Goal: Task Accomplishment & Management: Complete application form

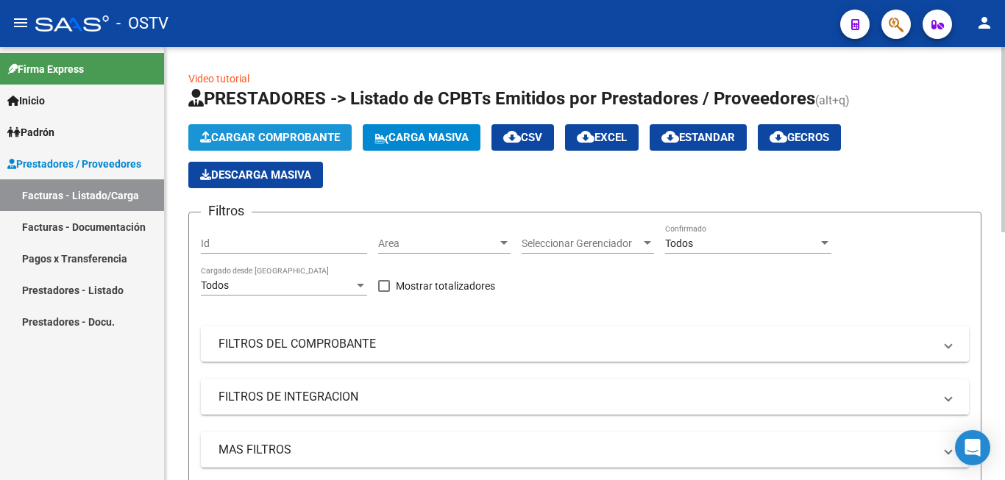
click at [262, 136] on span "Cargar Comprobante" at bounding box center [270, 137] width 140 height 13
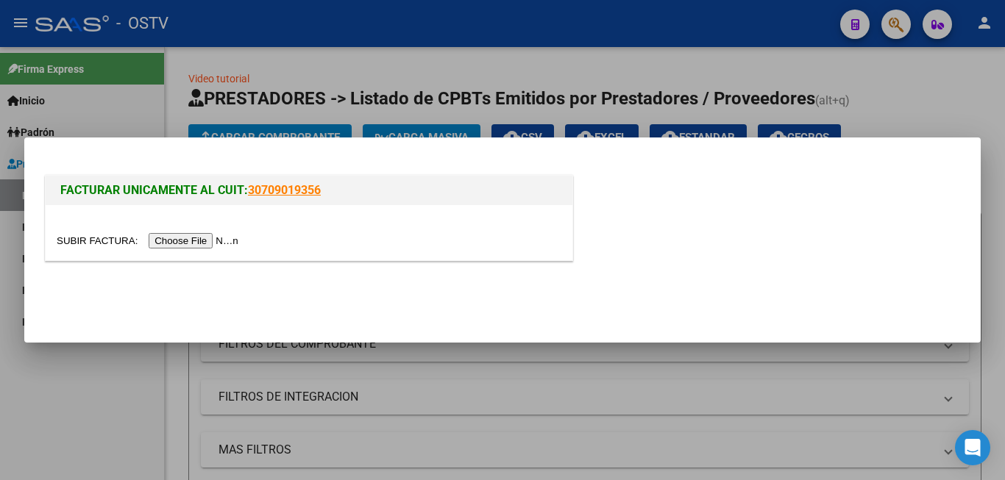
click at [233, 238] on input "file" at bounding box center [150, 240] width 186 height 15
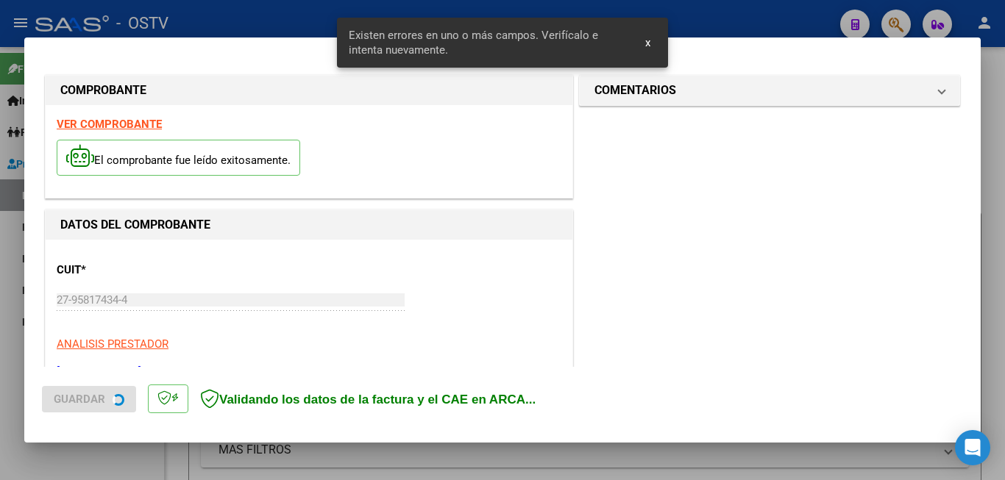
scroll to position [356, 0]
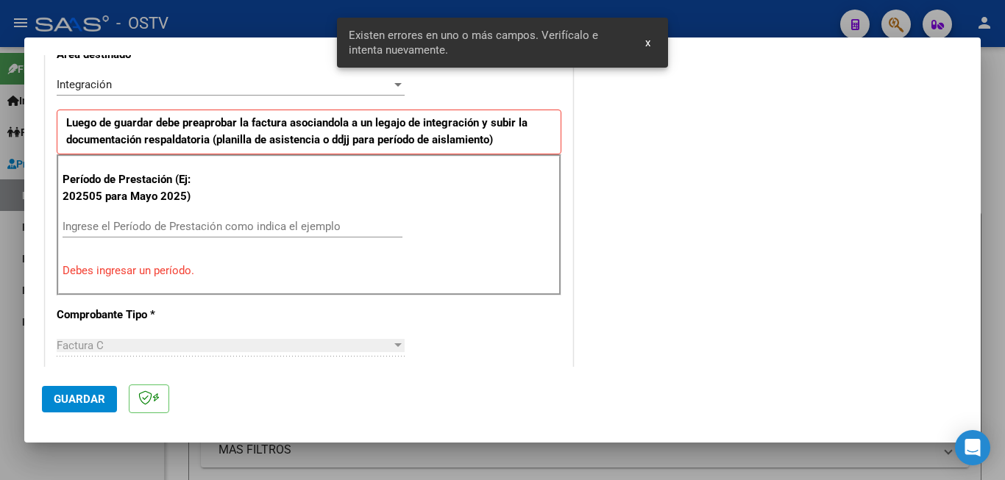
click at [132, 224] on input "Ingrese el Período de Prestación como indica el ejemplo" at bounding box center [233, 226] width 340 height 13
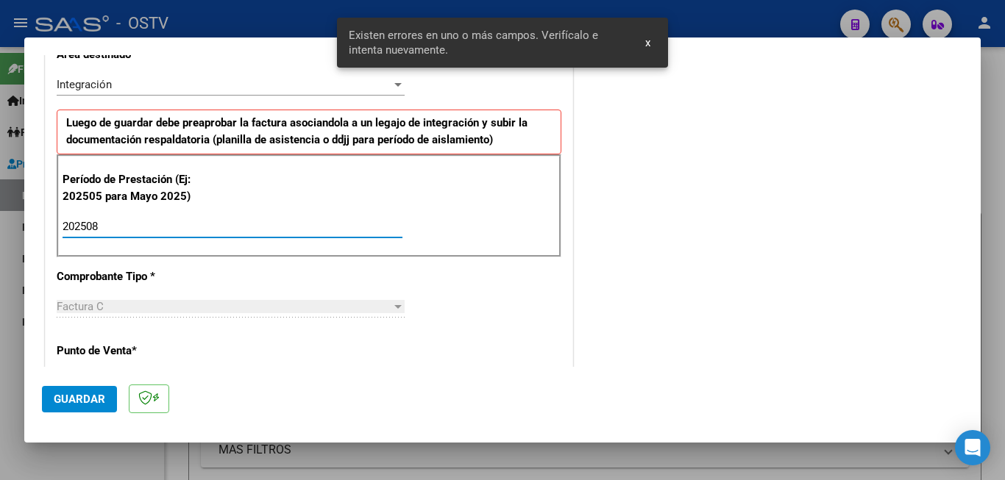
type input "202508"
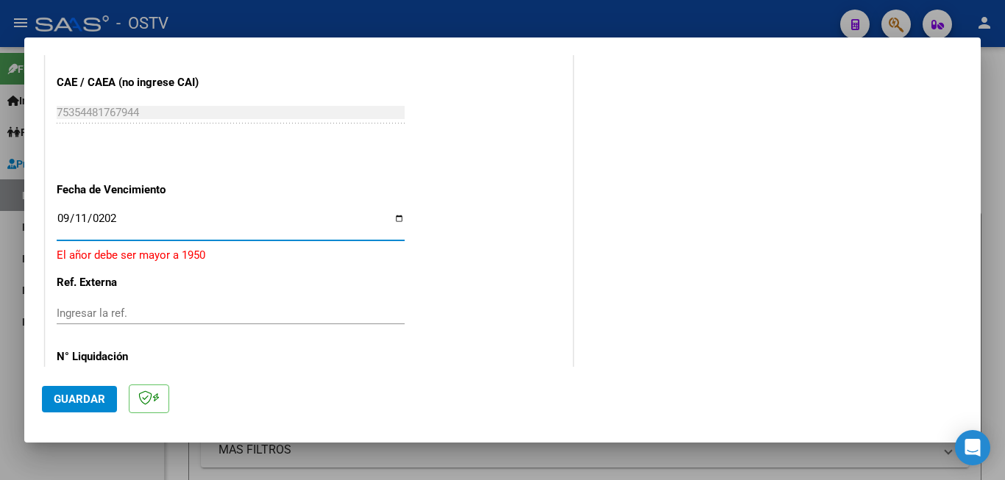
type input "[DATE]"
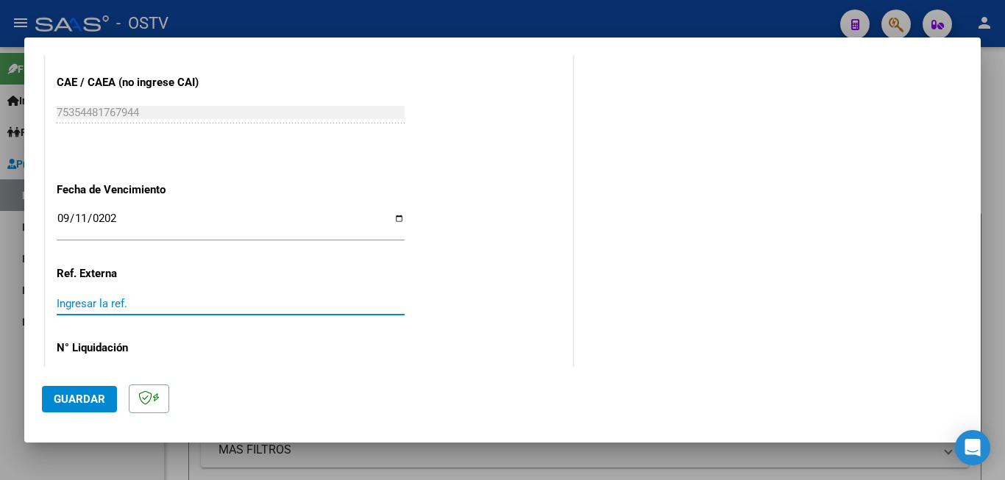
click at [81, 400] on span "Guardar" at bounding box center [79, 399] width 51 height 13
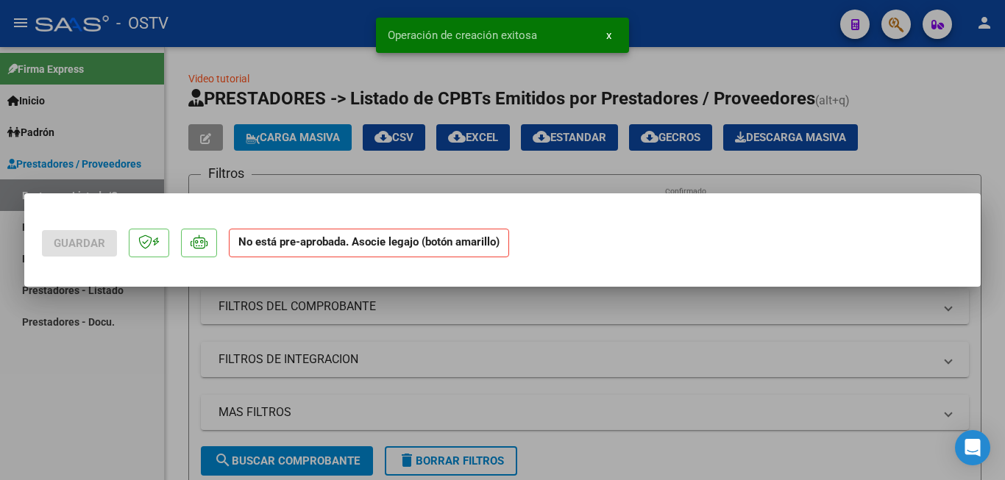
scroll to position [0, 0]
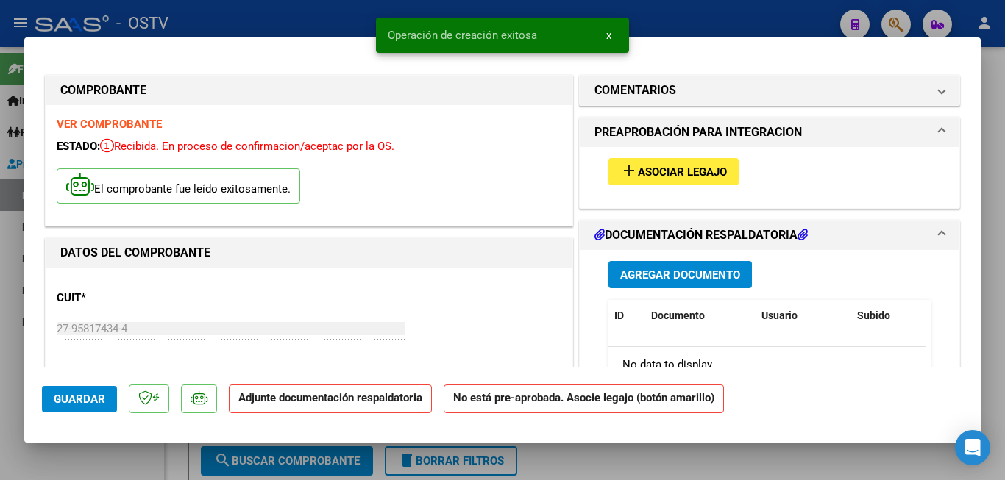
click at [645, 162] on button "add Asociar Legajo" at bounding box center [673, 171] width 130 height 27
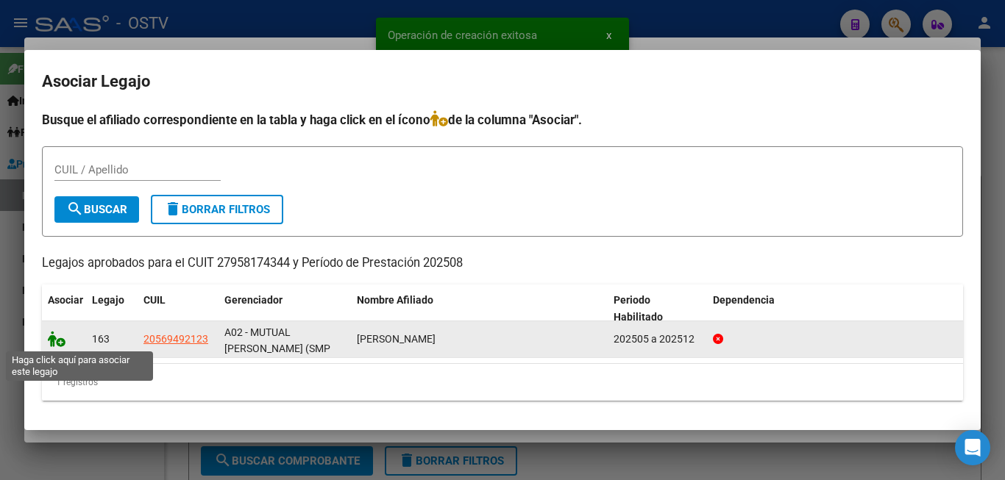
click at [60, 335] on icon at bounding box center [57, 339] width 18 height 16
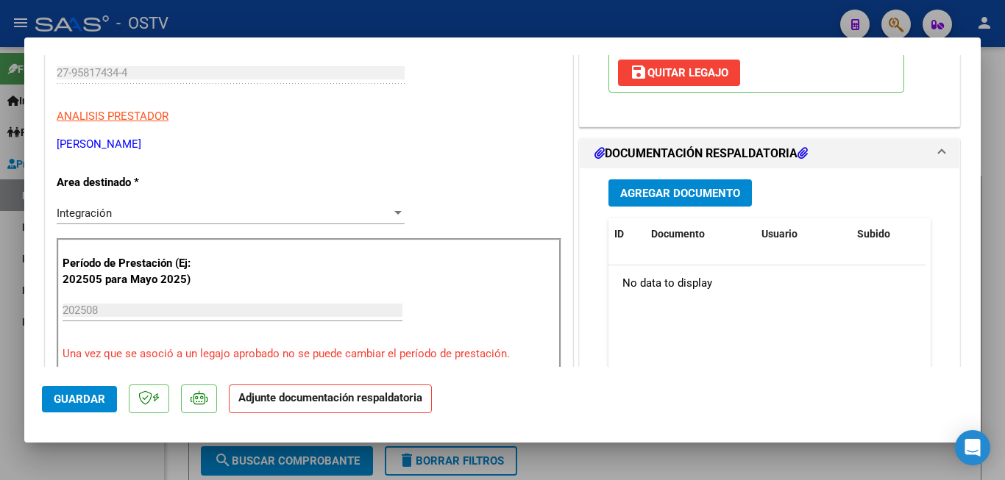
scroll to position [294, 0]
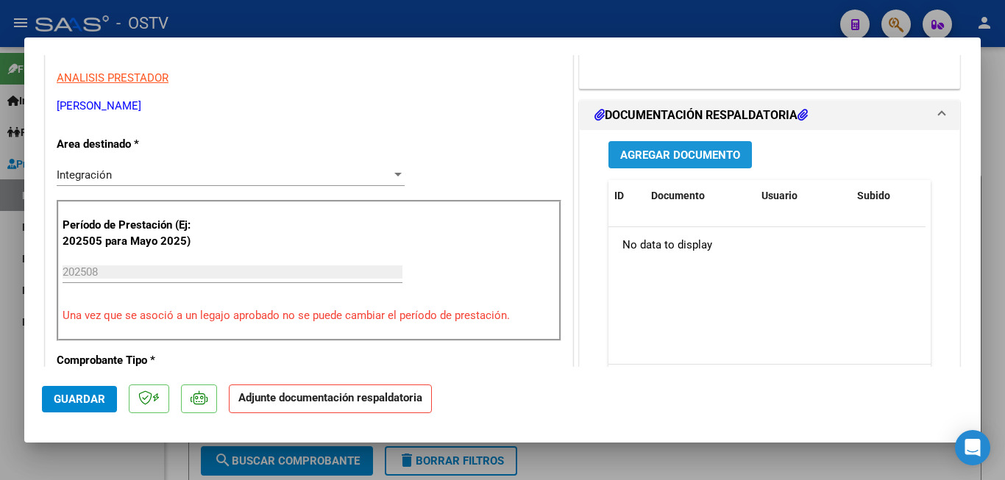
click at [667, 158] on span "Agregar Documento" at bounding box center [680, 155] width 120 height 13
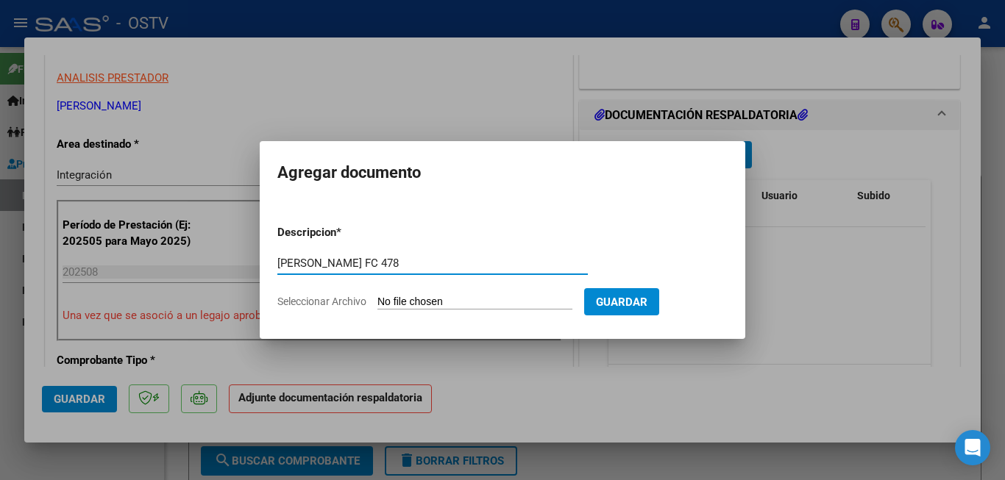
type input "[PERSON_NAME] FC 478"
click at [377, 296] on input "Seleccionar Archivo" at bounding box center [474, 303] width 195 height 14
type input "C:\fakepath\[PERSON_NAME] FC 478.pdf"
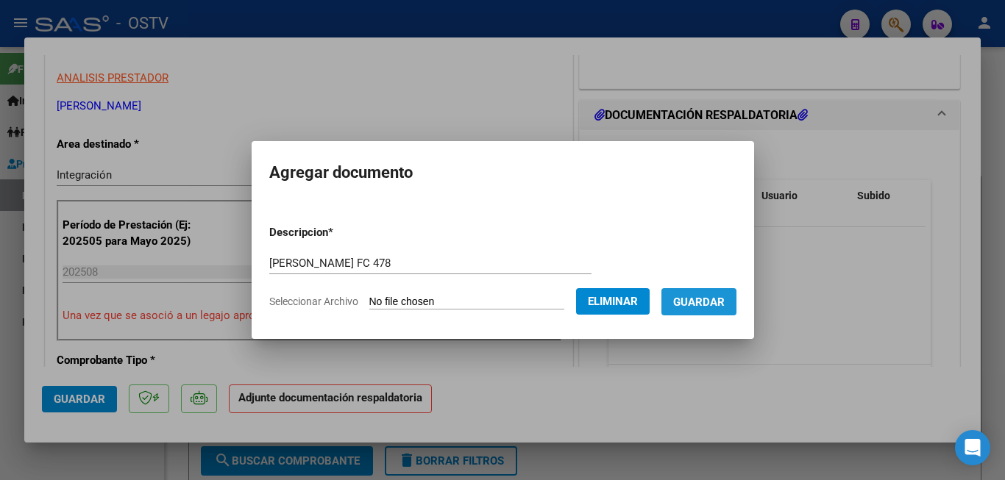
click at [716, 315] on button "Guardar" at bounding box center [698, 301] width 75 height 27
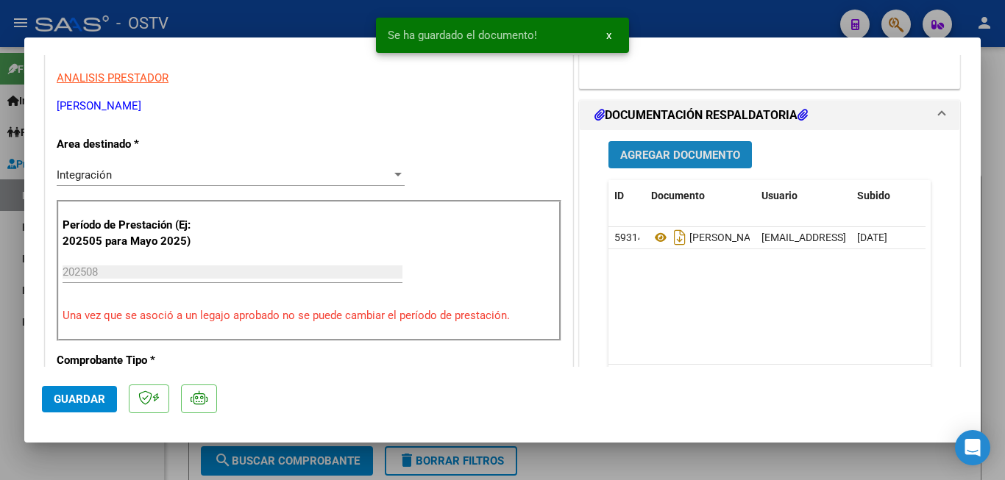
click at [682, 152] on span "Agregar Documento" at bounding box center [680, 155] width 120 height 13
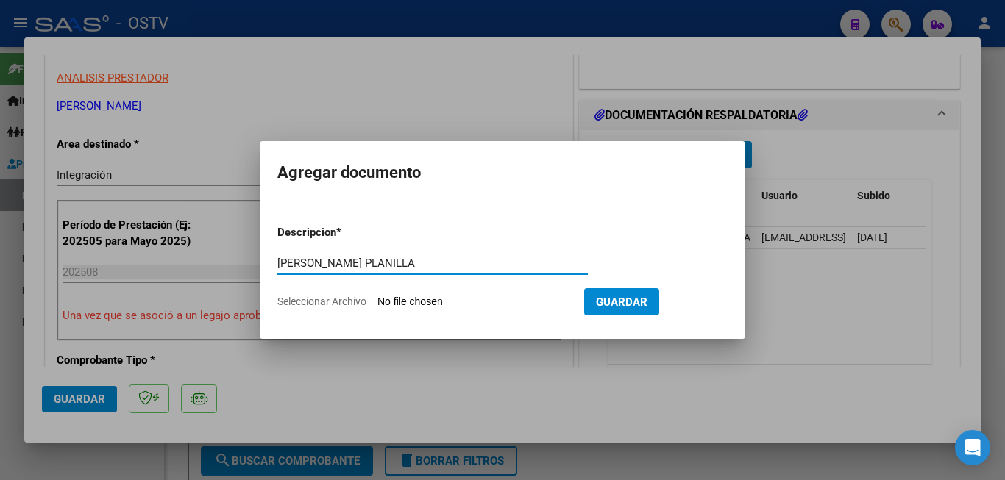
type input "[PERSON_NAME] PLANILLA"
click at [510, 298] on input "Seleccionar Archivo" at bounding box center [474, 303] width 195 height 14
type input "C:\fakepath\[PERSON_NAME] PLANILLA.pdf"
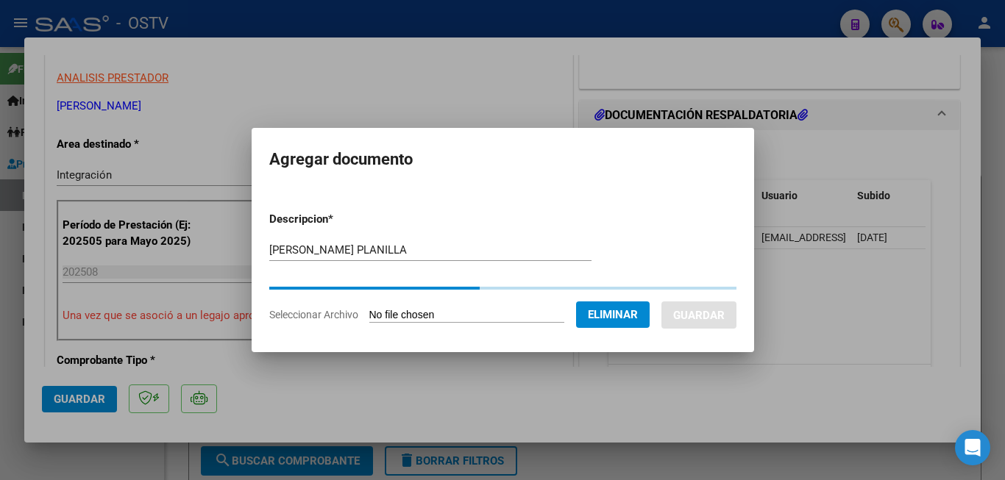
click at [247, 57] on div at bounding box center [502, 240] width 1005 height 480
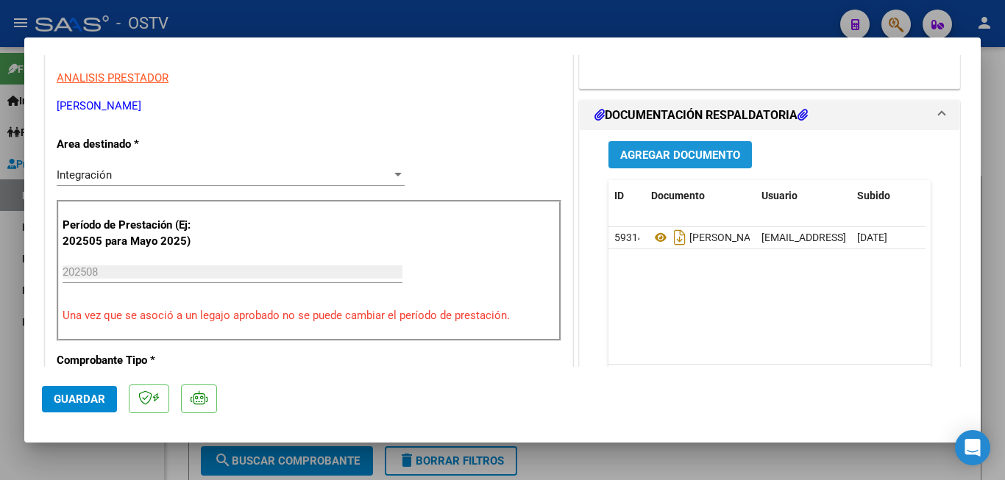
click at [694, 163] on button "Agregar Documento" at bounding box center [679, 154] width 143 height 27
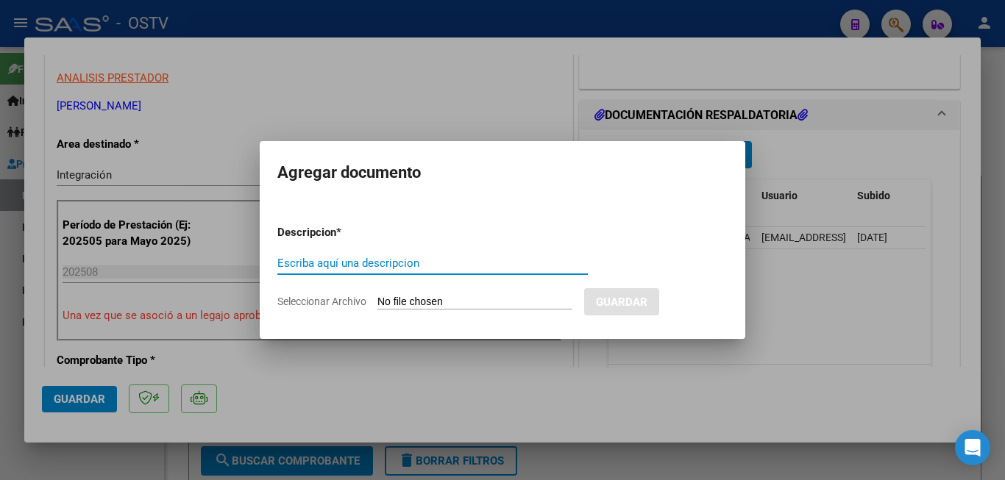
click at [447, 305] on input "Seleccionar Archivo" at bounding box center [474, 303] width 195 height 14
type input "C:\fakepath\[PERSON_NAME] PLANILLA.pdf"
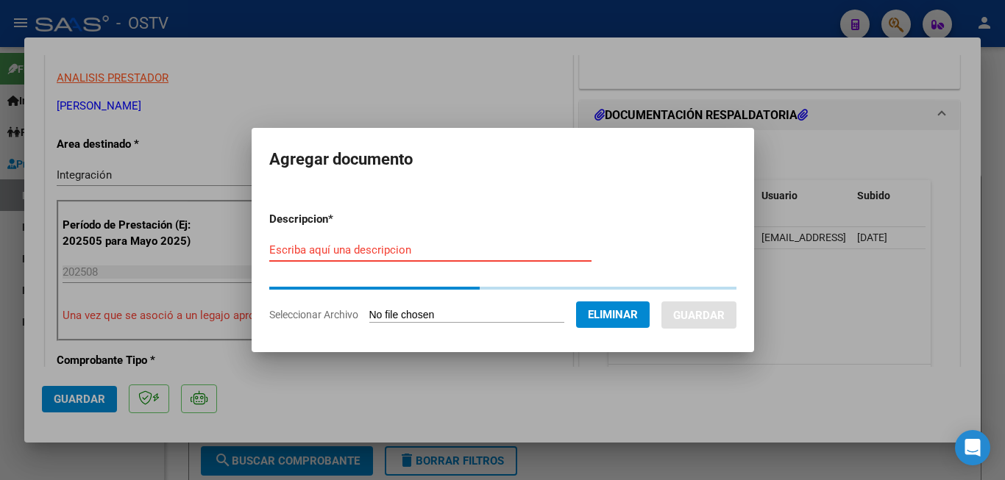
click at [345, 244] on input "Escriba aquí una descripcion" at bounding box center [430, 249] width 322 height 13
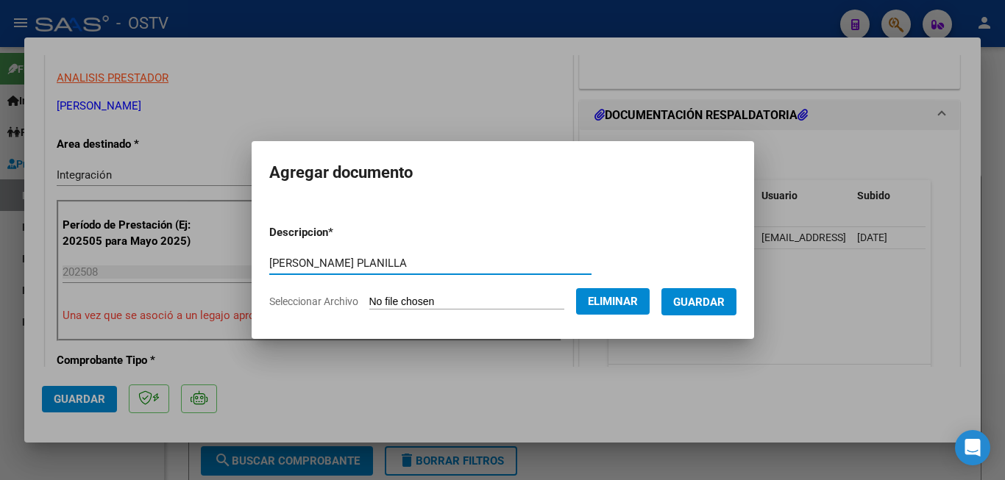
type input "[PERSON_NAME] PLANILLA"
click at [709, 296] on span "Guardar" at bounding box center [698, 302] width 51 height 13
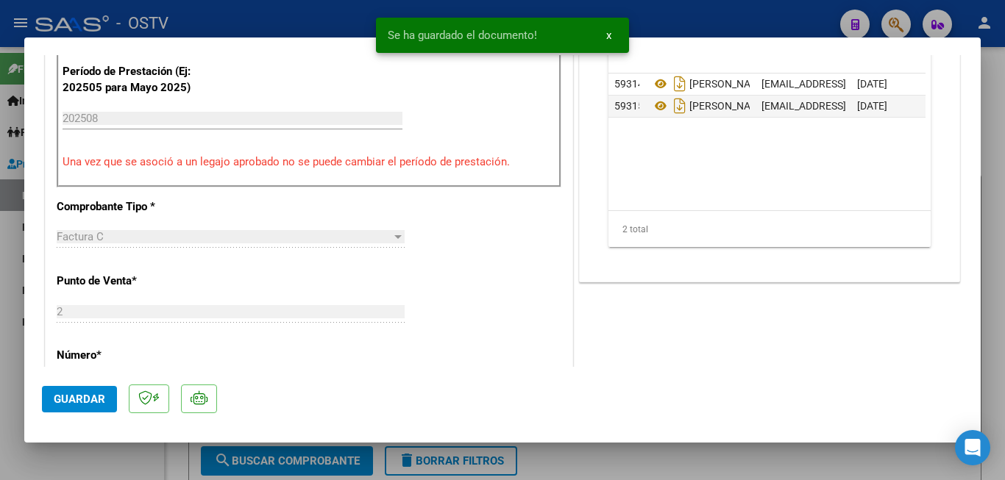
scroll to position [515, 0]
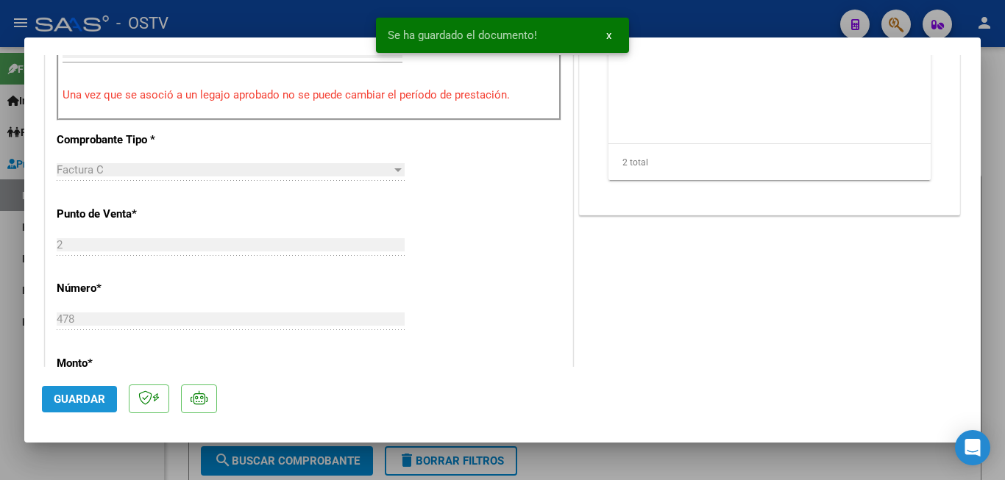
click at [96, 402] on span "Guardar" at bounding box center [79, 399] width 51 height 13
